Goal: Task Accomplishment & Management: Manage account settings

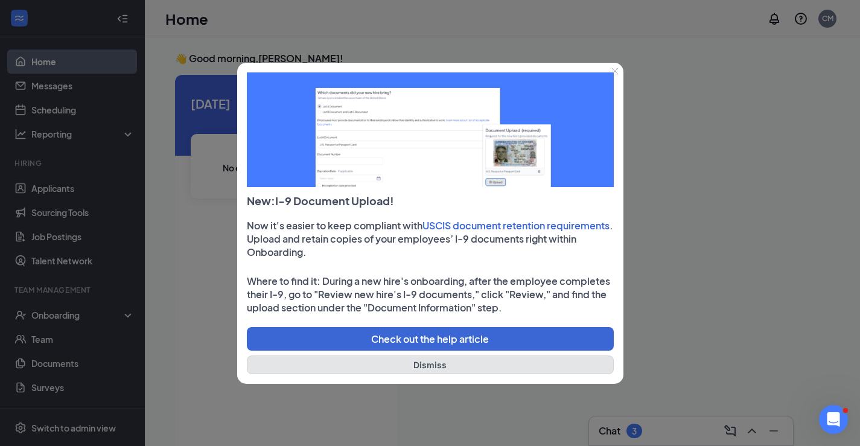
click at [419, 358] on button "Dismiss" at bounding box center [430, 364] width 367 height 19
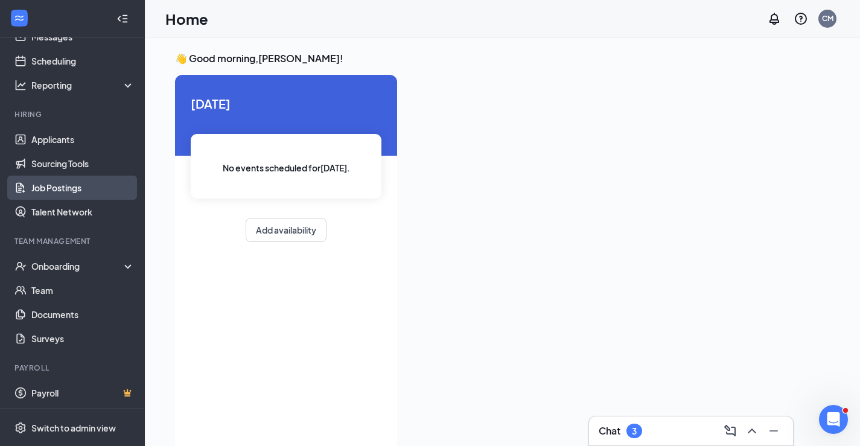
scroll to position [50, 0]
click at [95, 183] on link "Job Postings" at bounding box center [82, 186] width 103 height 24
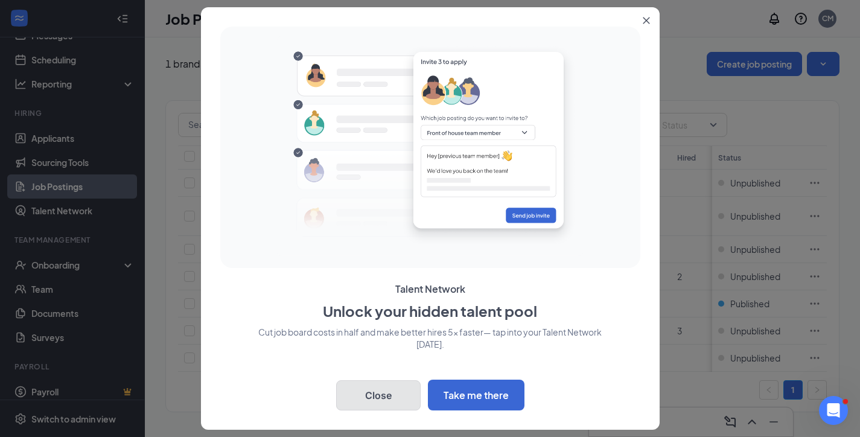
click at [387, 399] on button "Close" at bounding box center [378, 395] width 84 height 30
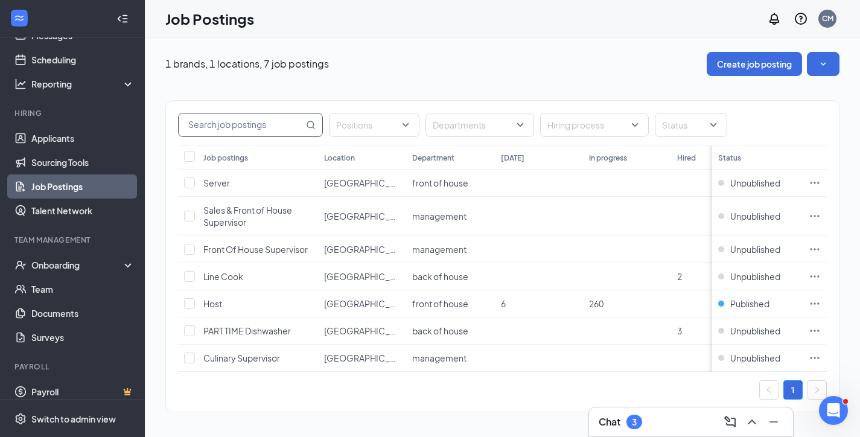
click at [284, 127] on input "text" at bounding box center [241, 124] width 125 height 23
click at [227, 331] on span "PART TIME Dishwasher" at bounding box center [246, 330] width 87 height 11
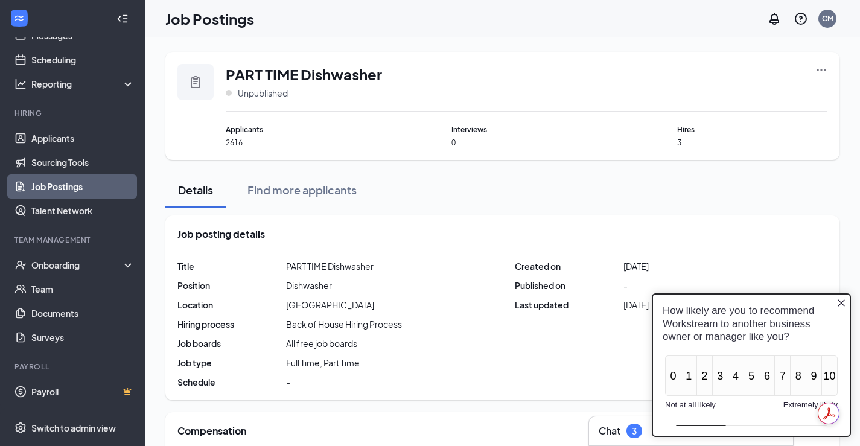
click at [824, 71] on icon "Ellipses" at bounding box center [821, 70] width 9 height 2
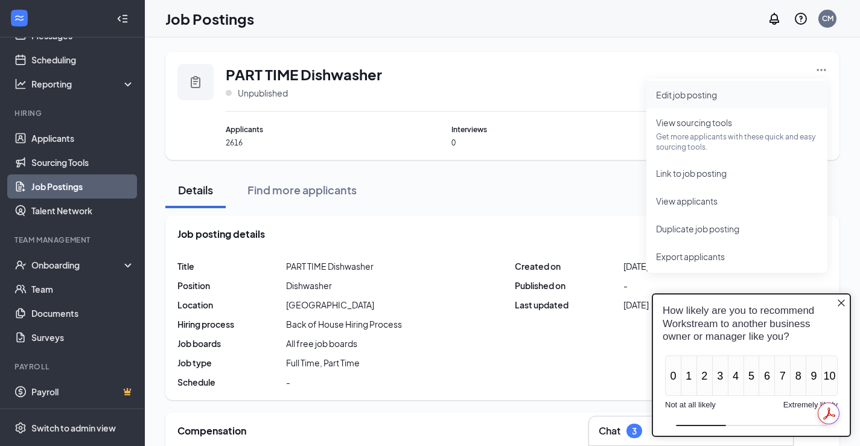
click at [684, 89] on span "Edit job posting" at bounding box center [686, 94] width 61 height 11
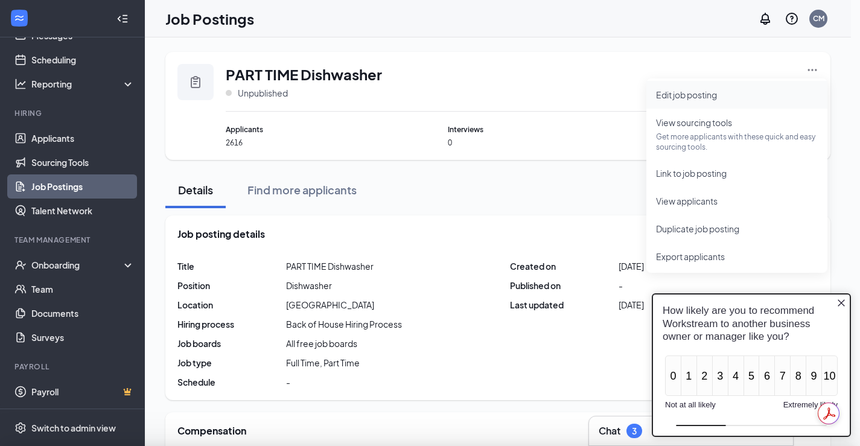
type input "PART TIME Dishwasher"
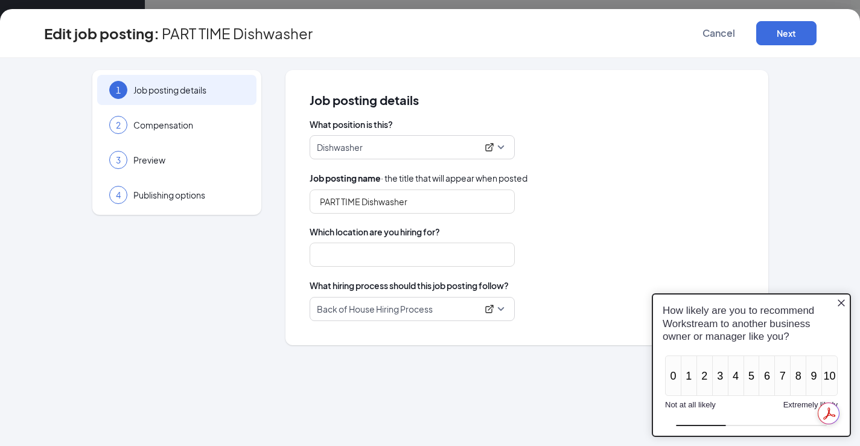
type input "[GEOGRAPHIC_DATA]"
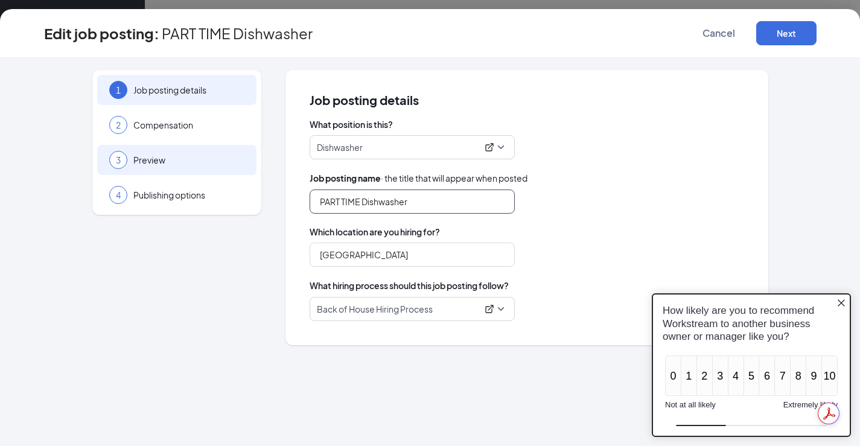
drag, startPoint x: 435, startPoint y: 208, endPoint x: 153, endPoint y: 173, distance: 284.0
click at [153, 173] on div "1 Job posting details 2 Compensation 3 Preview 4 Publishing options Job posting…" at bounding box center [430, 207] width 772 height 275
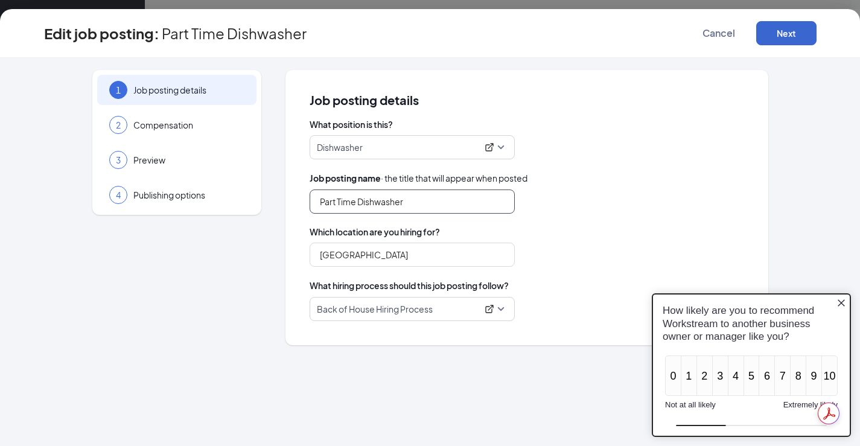
type input "Part Time Dishwasher"
click at [797, 28] on button "Next" at bounding box center [786, 33] width 60 height 24
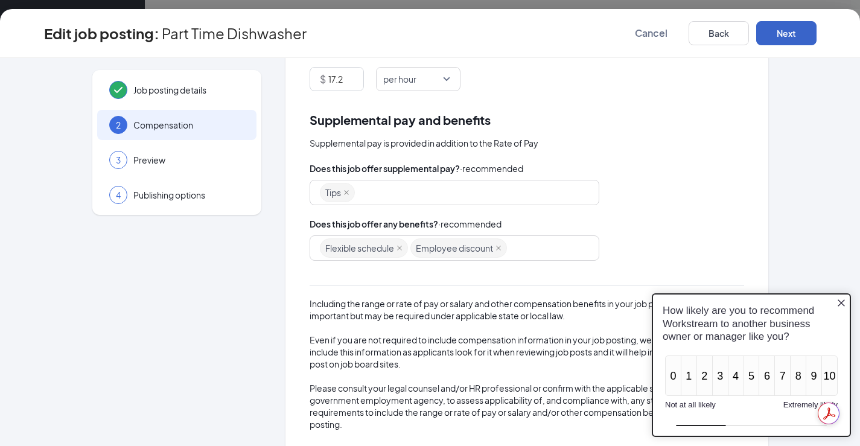
scroll to position [182, 0]
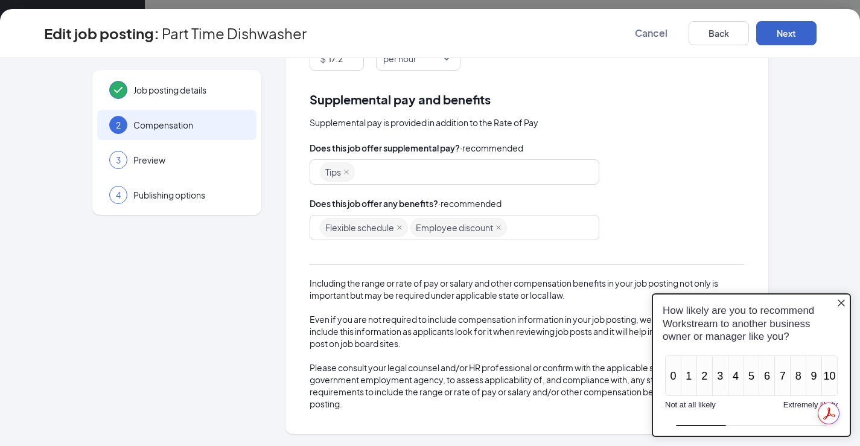
click at [790, 23] on button "Next" at bounding box center [786, 33] width 60 height 24
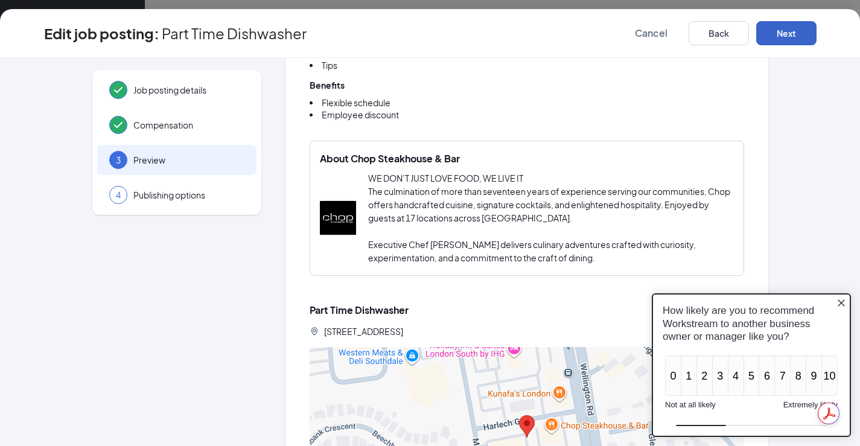
scroll to position [760, 0]
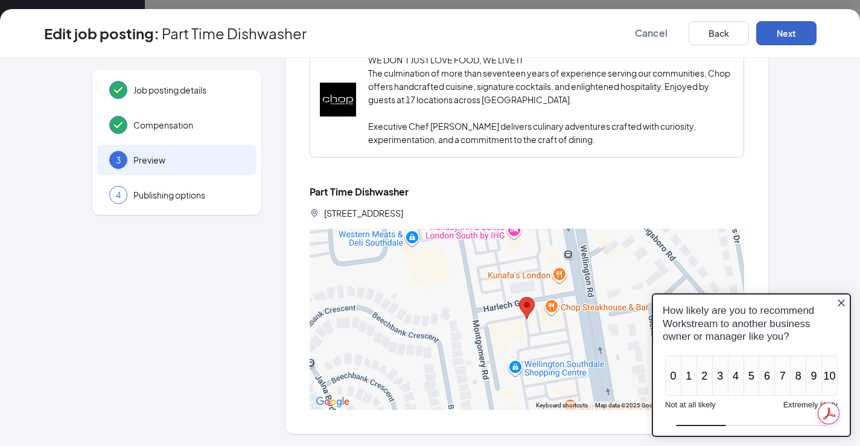
click at [804, 24] on button "Next" at bounding box center [786, 33] width 60 height 24
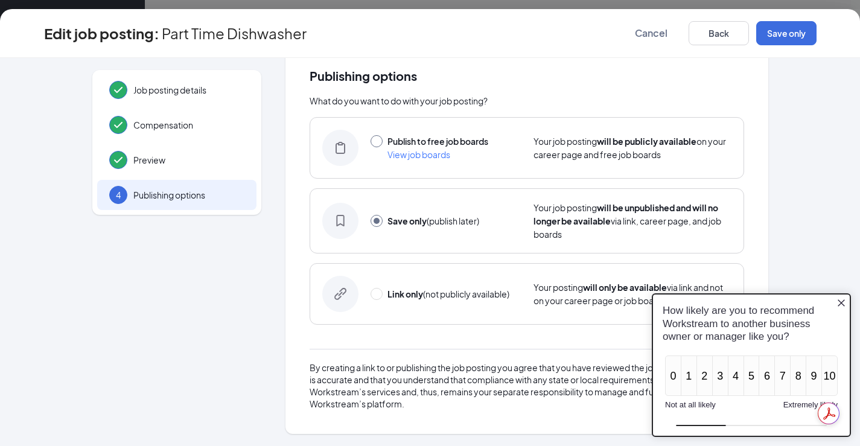
click at [375, 143] on input "radio" at bounding box center [376, 141] width 12 height 12
radio input "true"
radio input "false"
click at [790, 39] on button "Publish" at bounding box center [786, 33] width 60 height 24
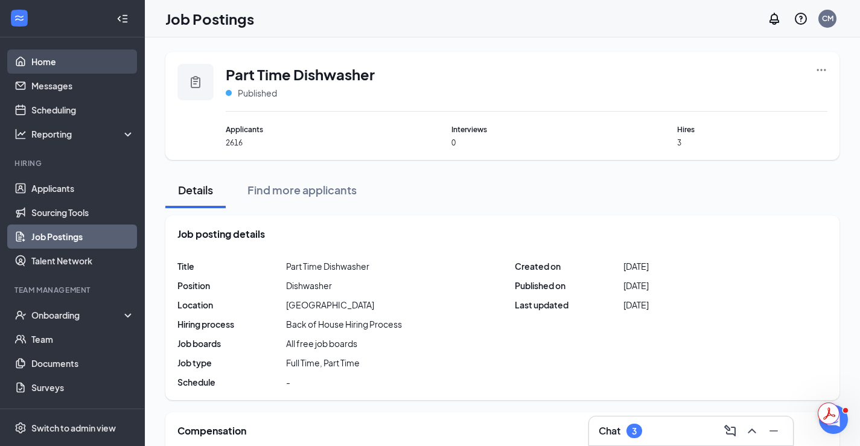
click at [59, 54] on link "Home" at bounding box center [82, 61] width 103 height 24
